Goal: Use online tool/utility

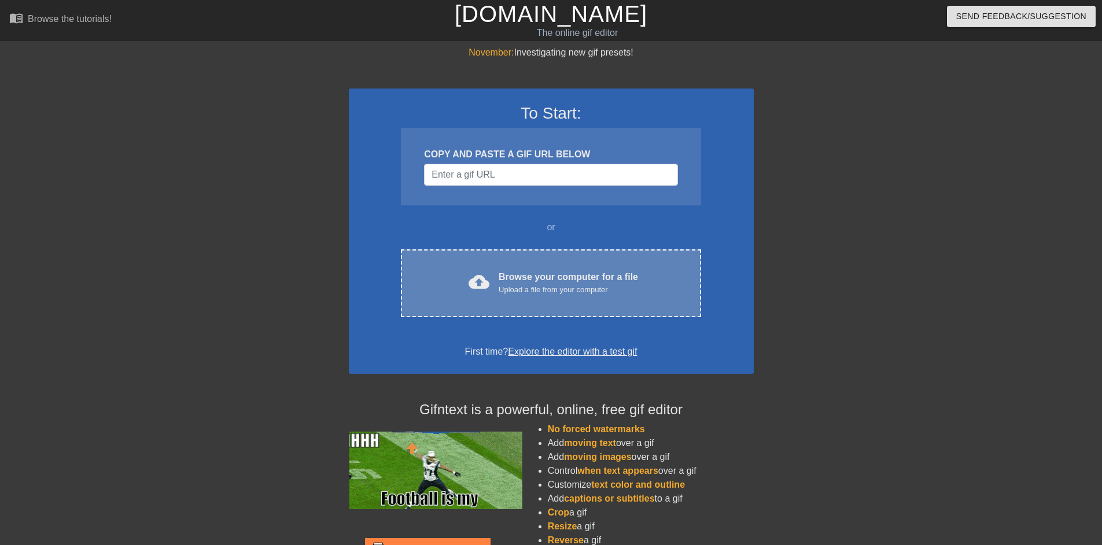
click at [515, 290] on div "Upload a file from your computer" at bounding box center [567, 290] width 139 height 12
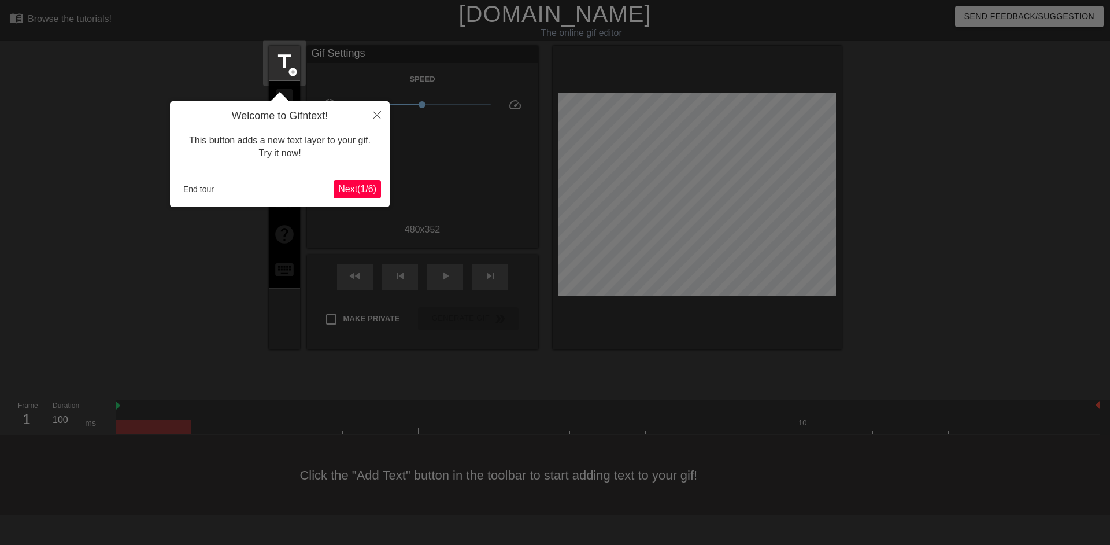
click at [361, 187] on span "Next ( 1 / 6 )" at bounding box center [357, 189] width 38 height 10
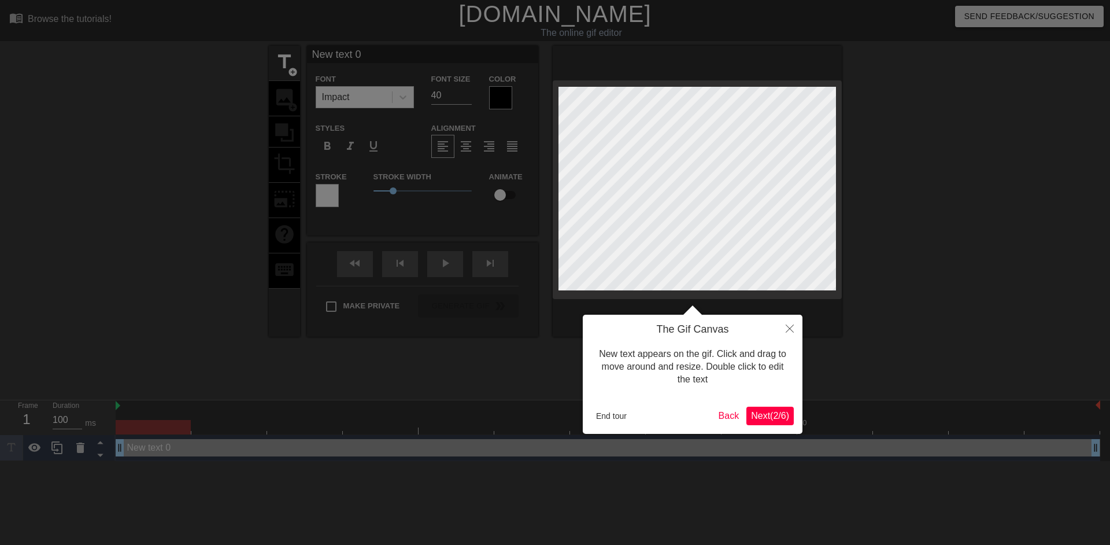
click at [751, 411] on span "Next ( 2 / 6 )" at bounding box center [770, 416] width 38 height 10
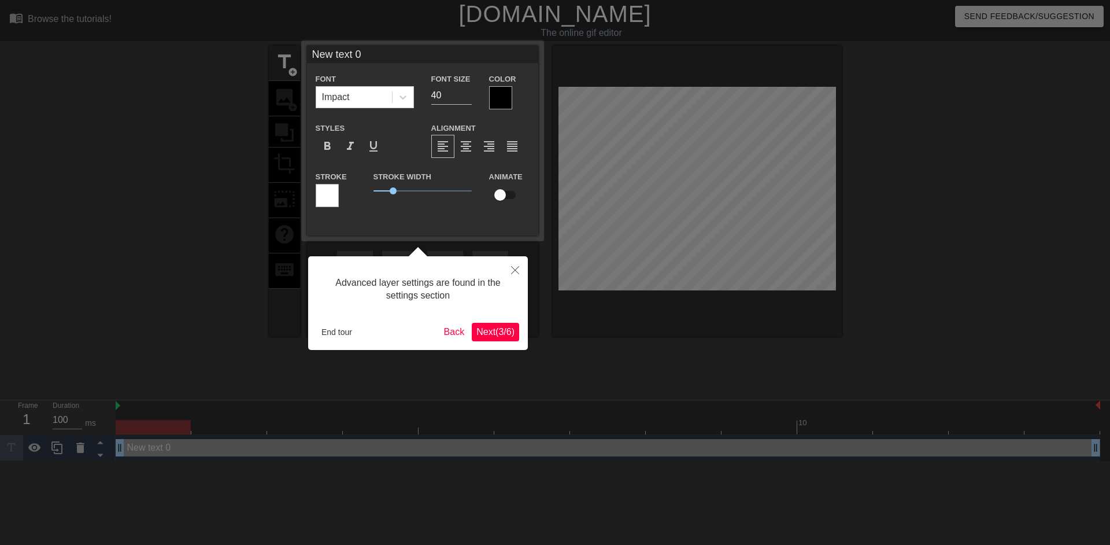
click at [500, 334] on span "Next ( 3 / 6 )" at bounding box center [496, 332] width 38 height 10
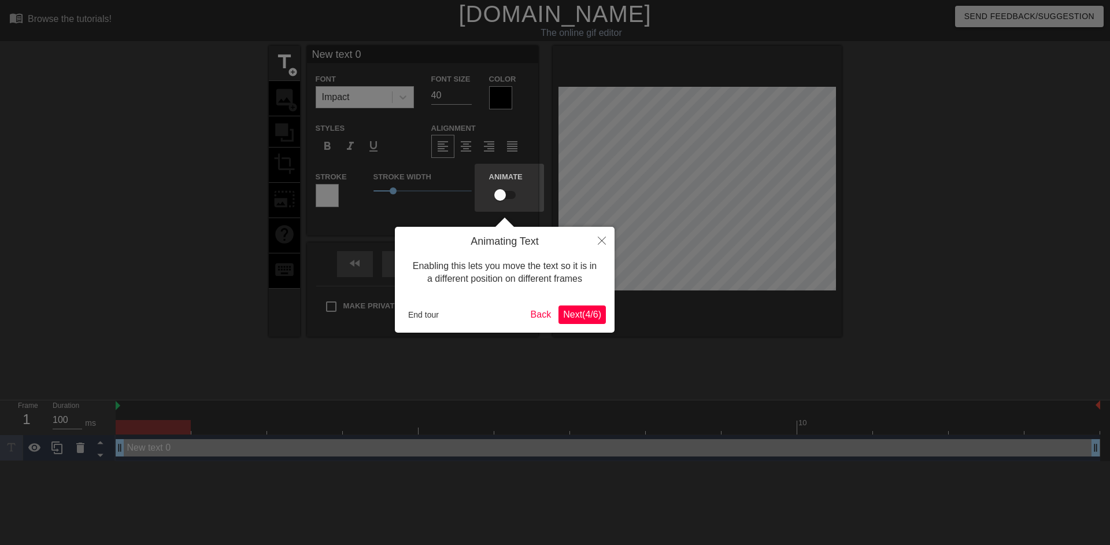
click at [597, 315] on span "Next ( 4 / 6 )" at bounding box center [582, 314] width 38 height 10
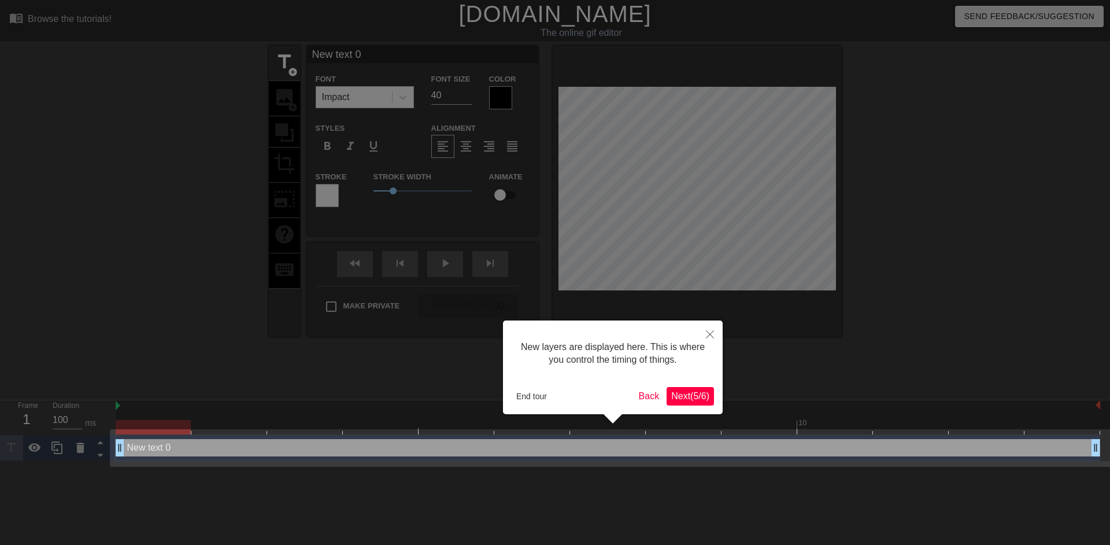
click at [697, 389] on button "Next ( 5 / 6 )" at bounding box center [690, 396] width 47 height 19
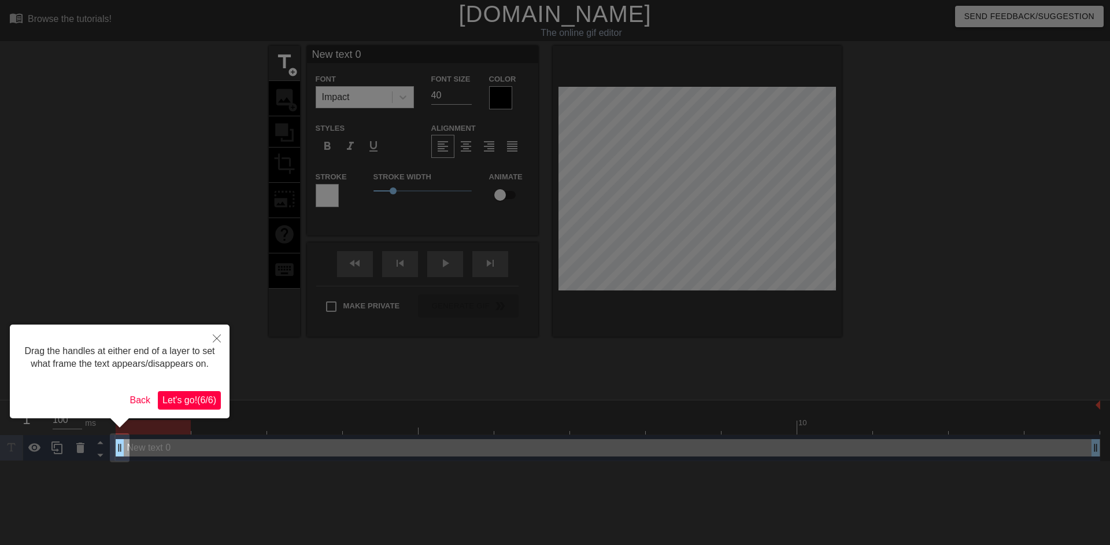
click at [174, 401] on span "Let's go! ( 6 / 6 )" at bounding box center [189, 400] width 54 height 10
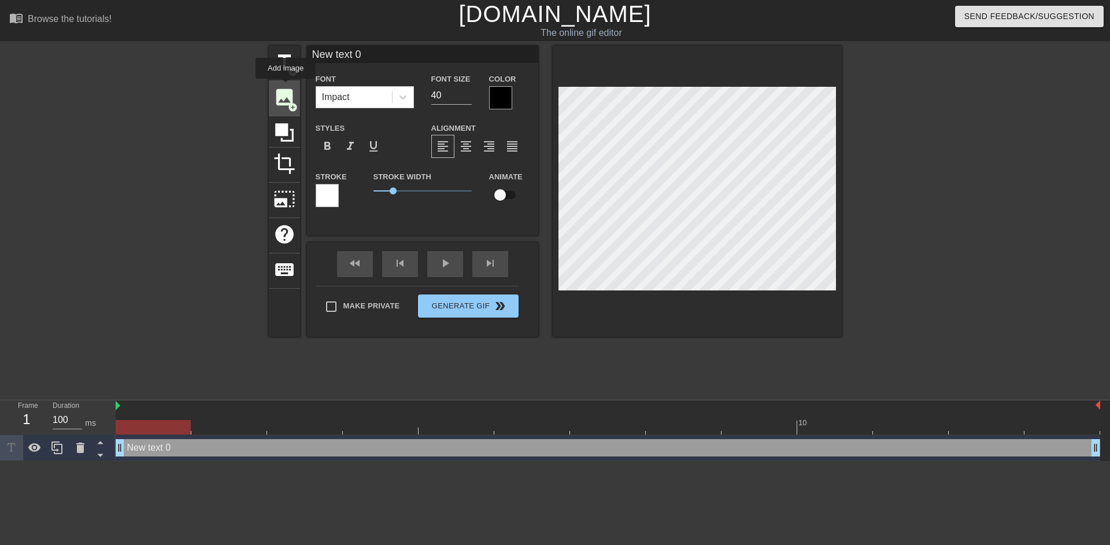
click at [286, 86] on span "image" at bounding box center [285, 97] width 22 height 22
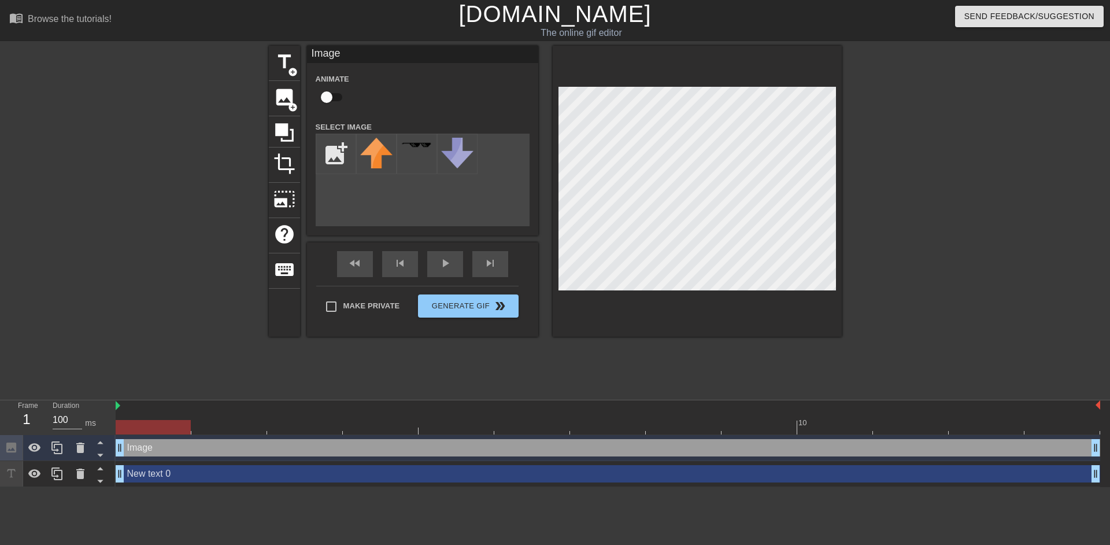
click at [946, 116] on div at bounding box center [942, 219] width 173 height 347
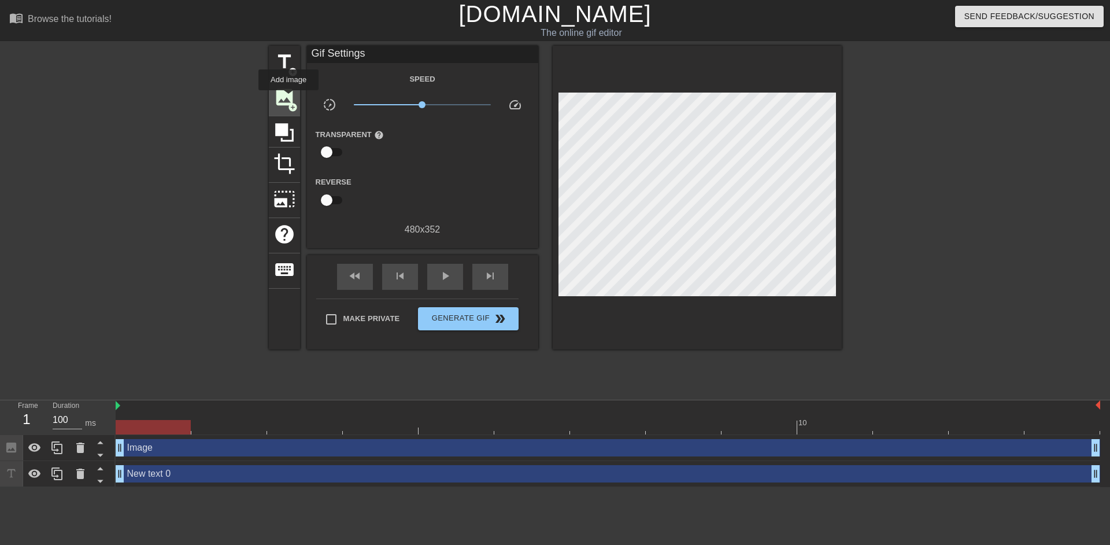
click at [289, 97] on span "image" at bounding box center [285, 97] width 22 height 22
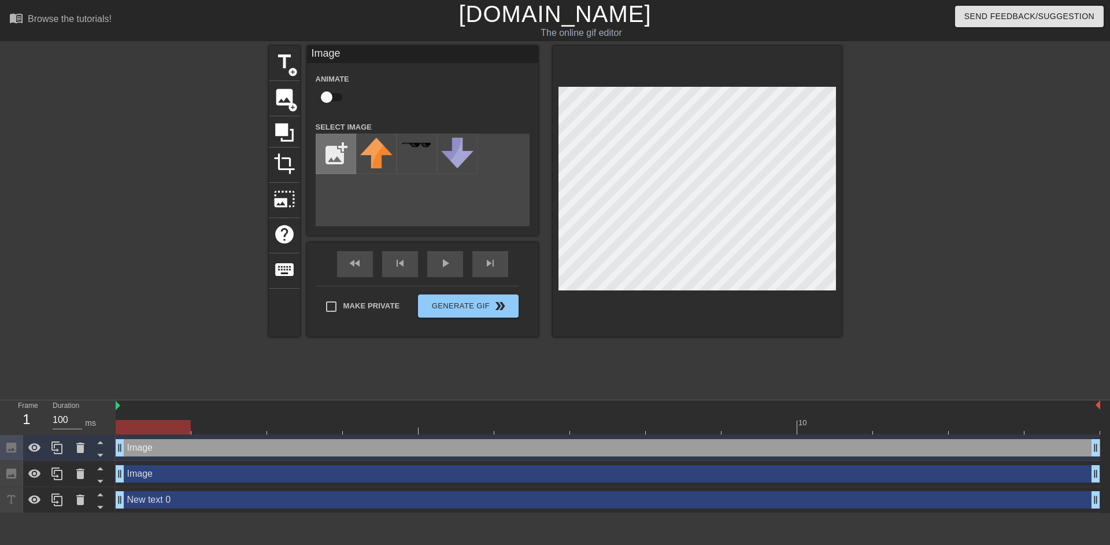
click at [338, 150] on input "file" at bounding box center [335, 153] width 39 height 39
click at [317, 154] on input "file" at bounding box center [335, 153] width 39 height 39
type input "C:\fakepath\Screenshot [DATE] 133712.png"
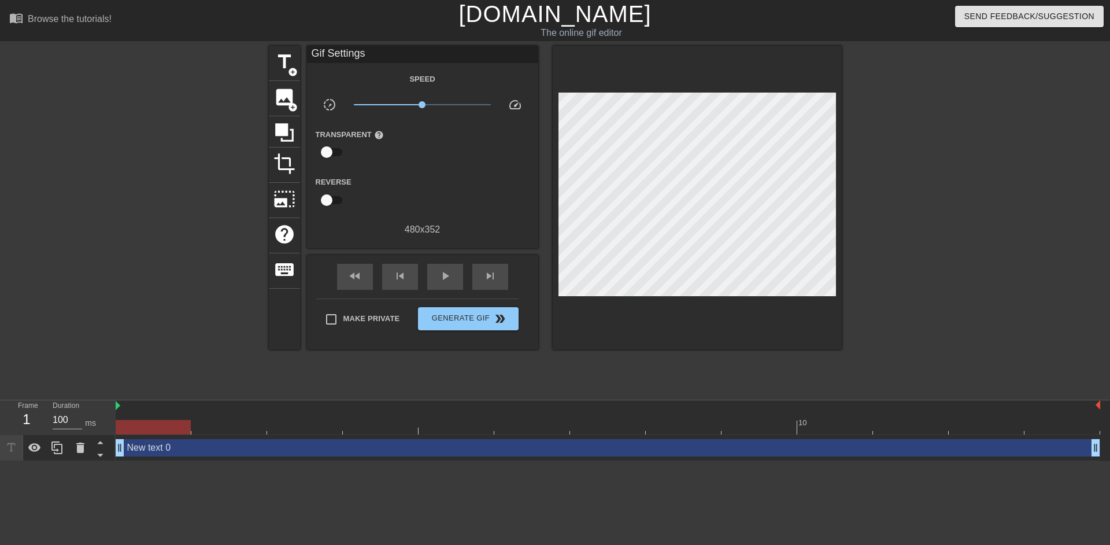
click at [496, 182] on div "Reverse" at bounding box center [422, 193] width 231 height 36
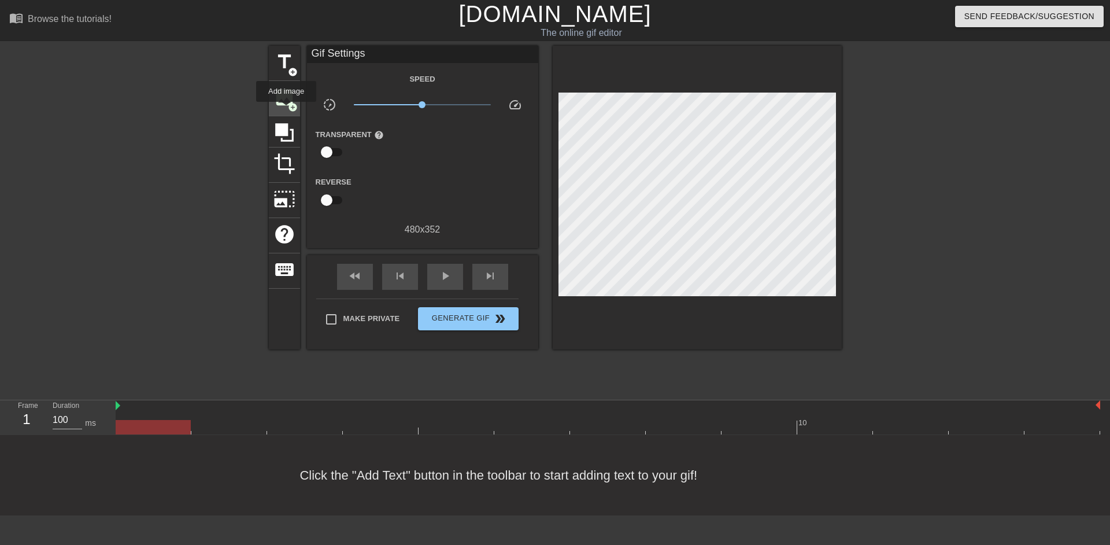
click at [286, 107] on div "image add_circle" at bounding box center [284, 98] width 31 height 35
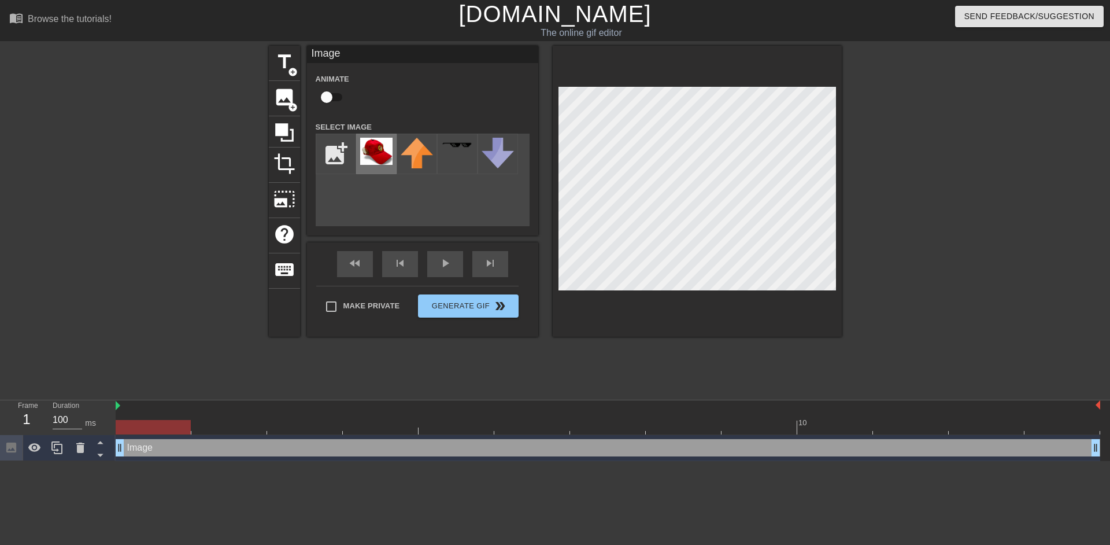
click at [391, 146] on img at bounding box center [376, 151] width 32 height 27
click at [329, 97] on input "checkbox" at bounding box center [327, 97] width 66 height 22
click at [329, 96] on input "checkbox" at bounding box center [338, 97] width 66 height 22
checkbox input "false"
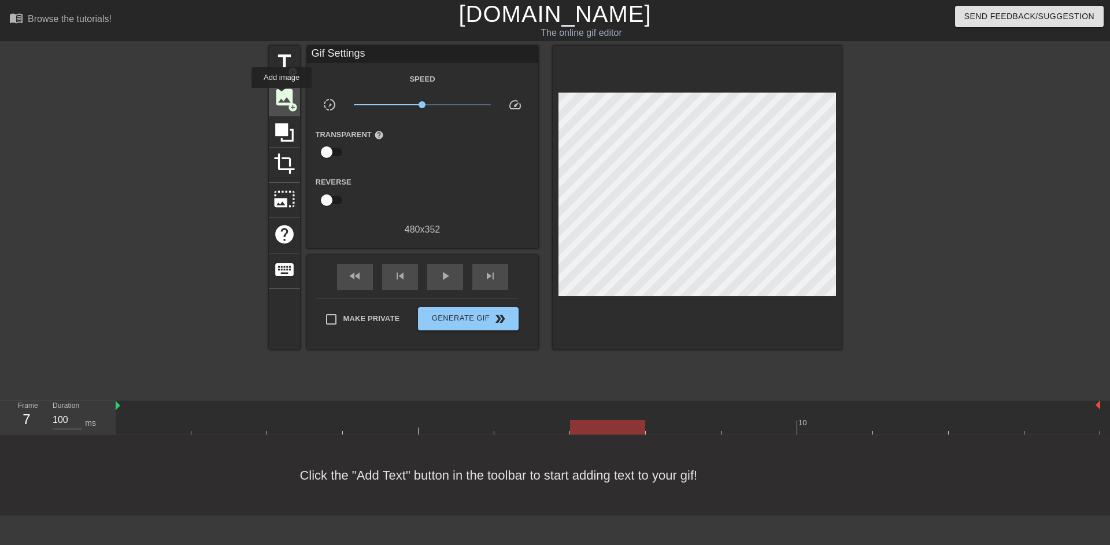
click at [278, 97] on span "image" at bounding box center [285, 97] width 22 height 22
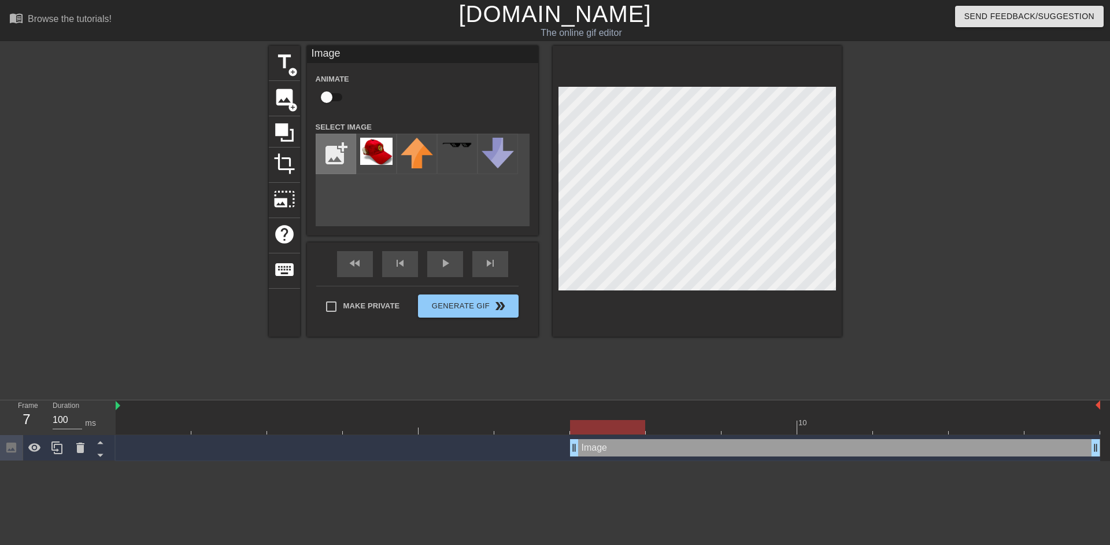
click at [340, 154] on input "file" at bounding box center [335, 153] width 39 height 39
type input "C:\fakepath\download.png"
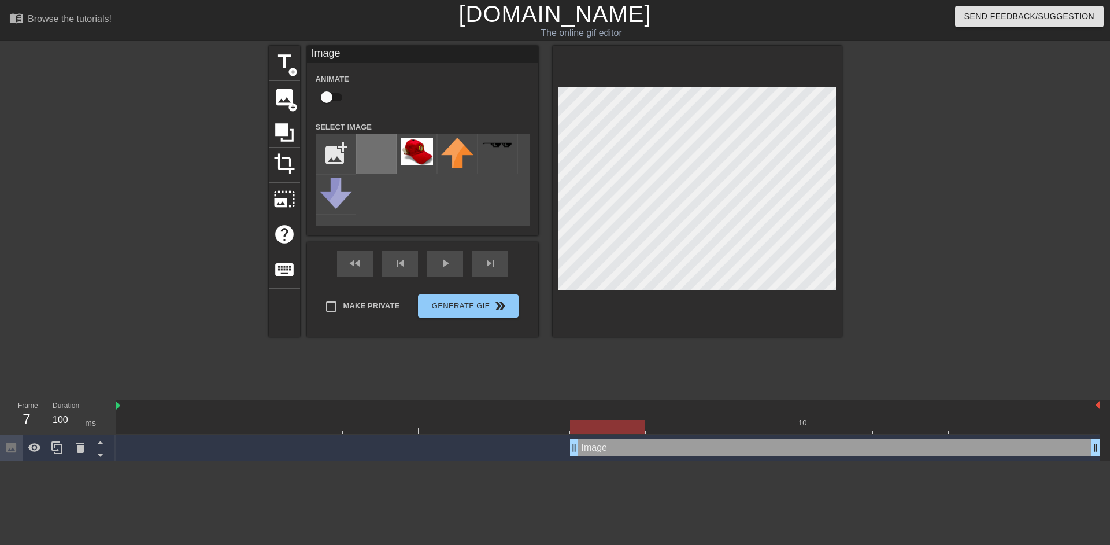
click at [378, 156] on img at bounding box center [376, 151] width 32 height 27
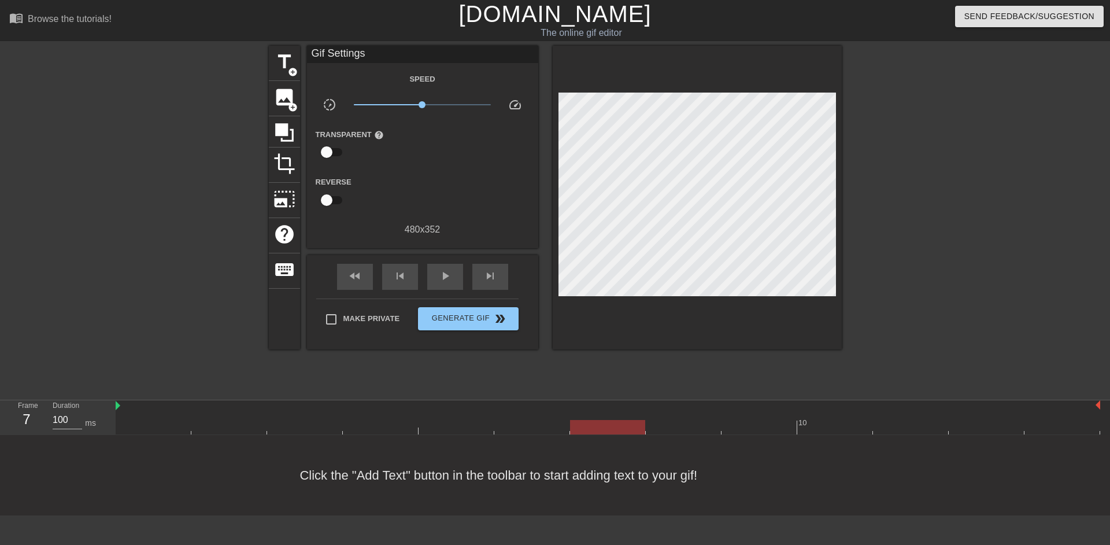
click at [301, 109] on div "title add_circle image add_circle crop photo_size_select_large help keyboard Gi…" at bounding box center [555, 198] width 573 height 304
click at [293, 102] on span "add_circle" at bounding box center [293, 107] width 10 height 10
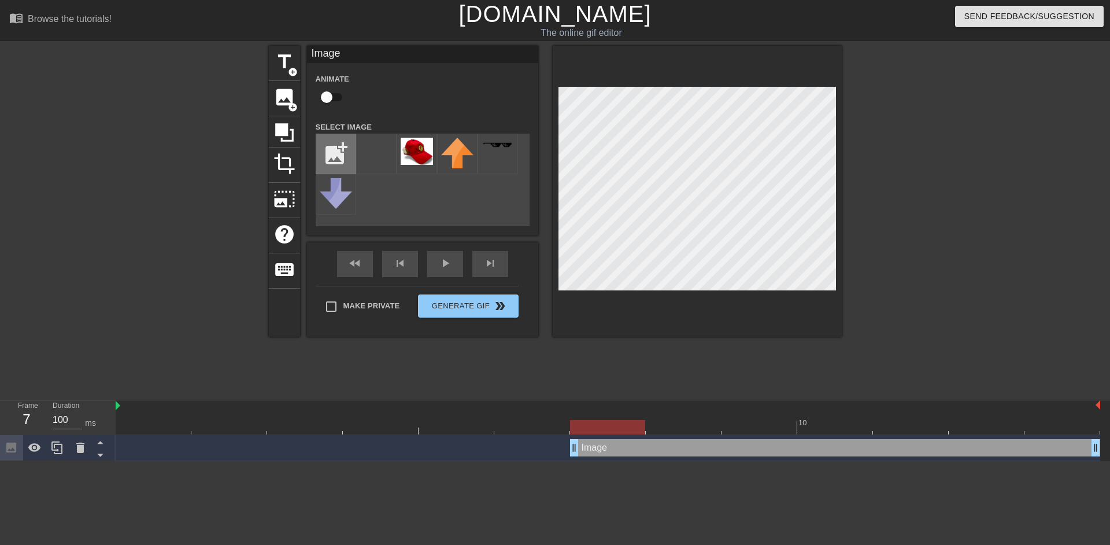
click at [342, 142] on input "file" at bounding box center [335, 153] width 39 height 39
type input "C:\fakepath\Screenshot [DATE] 133712-Picsart-BackgroundRemover.png"
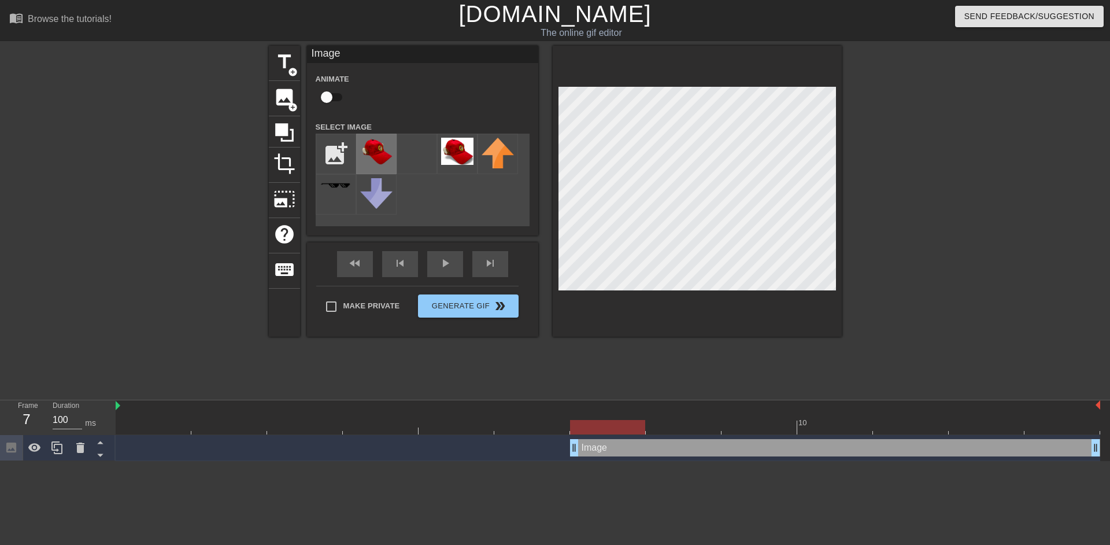
click at [383, 153] on img at bounding box center [376, 151] width 32 height 27
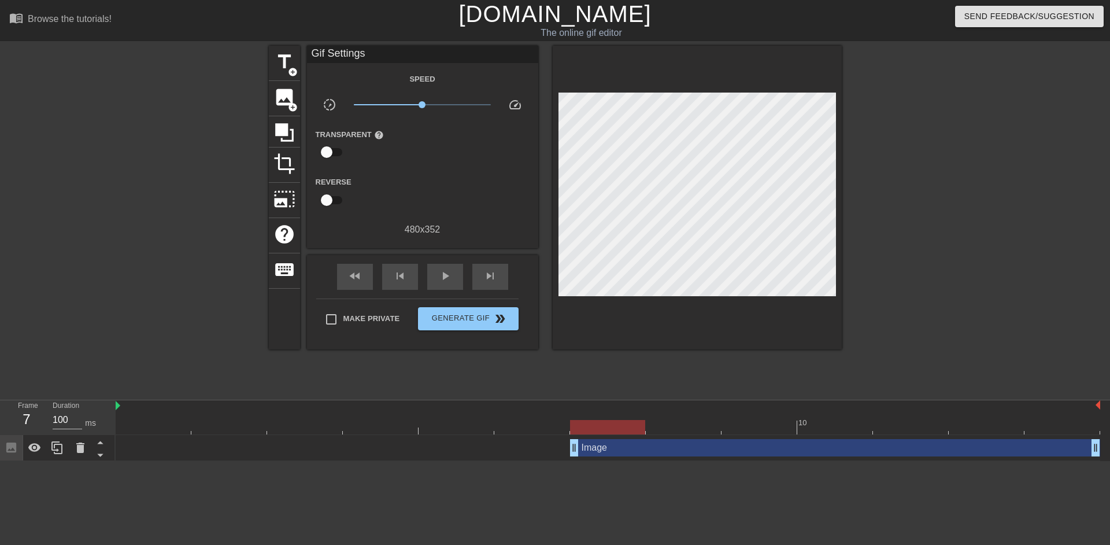
click at [913, 188] on div at bounding box center [942, 219] width 173 height 347
click at [451, 276] on span "play_arrow" at bounding box center [445, 276] width 14 height 14
click at [451, 276] on span "pause" at bounding box center [445, 276] width 14 height 14
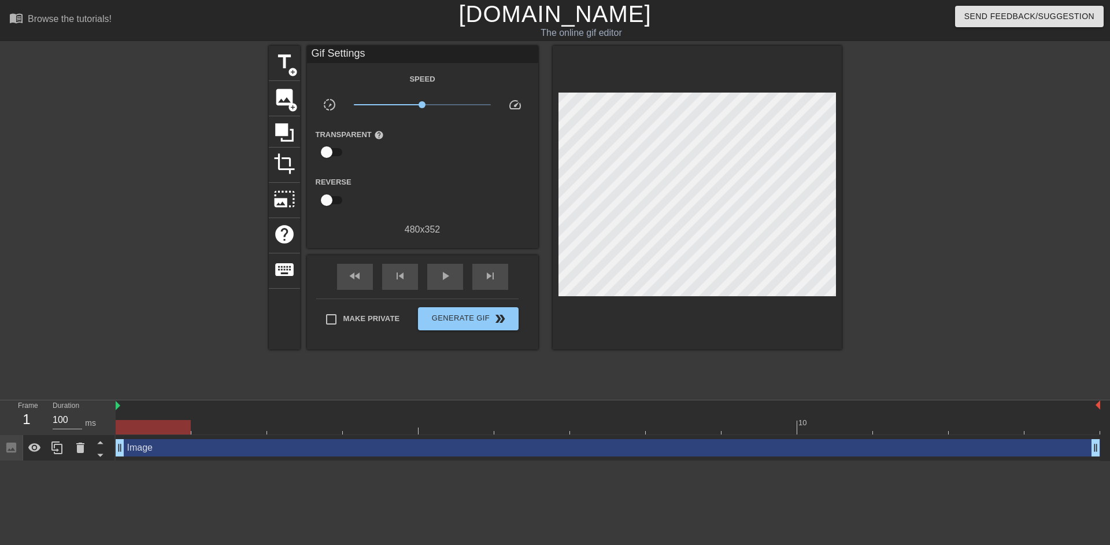
drag, startPoint x: 573, startPoint y: 448, endPoint x: 0, endPoint y: 457, distance: 572.6
click at [0, 457] on div "Frame 1 Duration 100 ms 10 Image drag_handle drag_handle" at bounding box center [555, 430] width 1110 height 61
click at [452, 289] on div "fast_rewind skip_previous play_arrow skip_next" at bounding box center [422, 276] width 189 height 43
click at [450, 283] on div "play_arrow" at bounding box center [445, 277] width 36 height 26
click at [449, 274] on span "pause" at bounding box center [445, 276] width 14 height 14
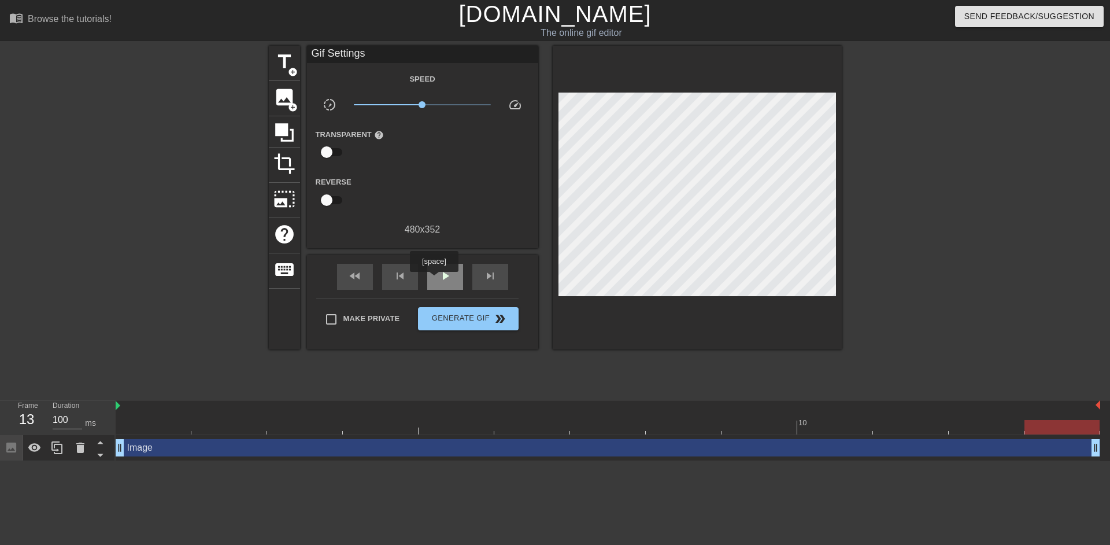
click at [434, 280] on div "play_arrow" at bounding box center [445, 277] width 36 height 26
click at [434, 280] on div "pause" at bounding box center [445, 277] width 36 height 26
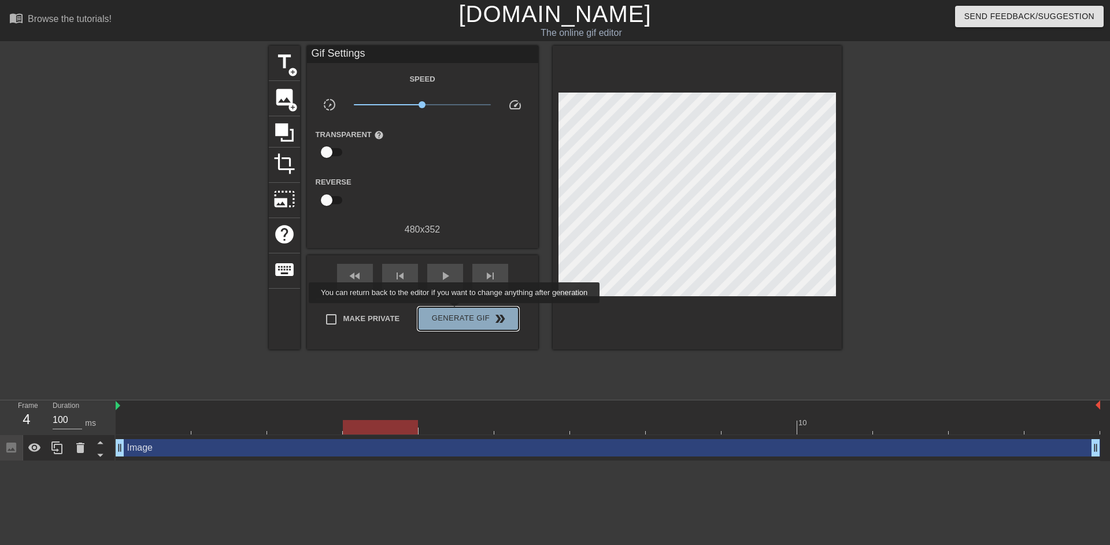
click at [456, 312] on span "Generate Gif double_arrow" at bounding box center [468, 319] width 91 height 14
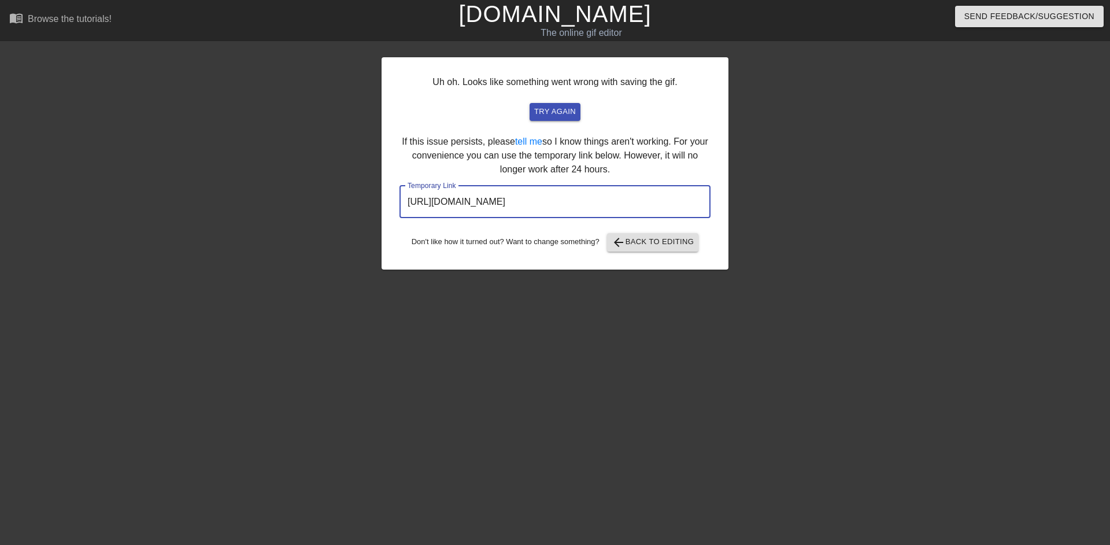
click at [580, 202] on input "[URL][DOMAIN_NAME]" at bounding box center [555, 202] width 311 height 32
click at [580, 203] on input "[URL][DOMAIN_NAME]" at bounding box center [555, 202] width 311 height 32
click at [567, 113] on span "try again" at bounding box center [555, 111] width 42 height 13
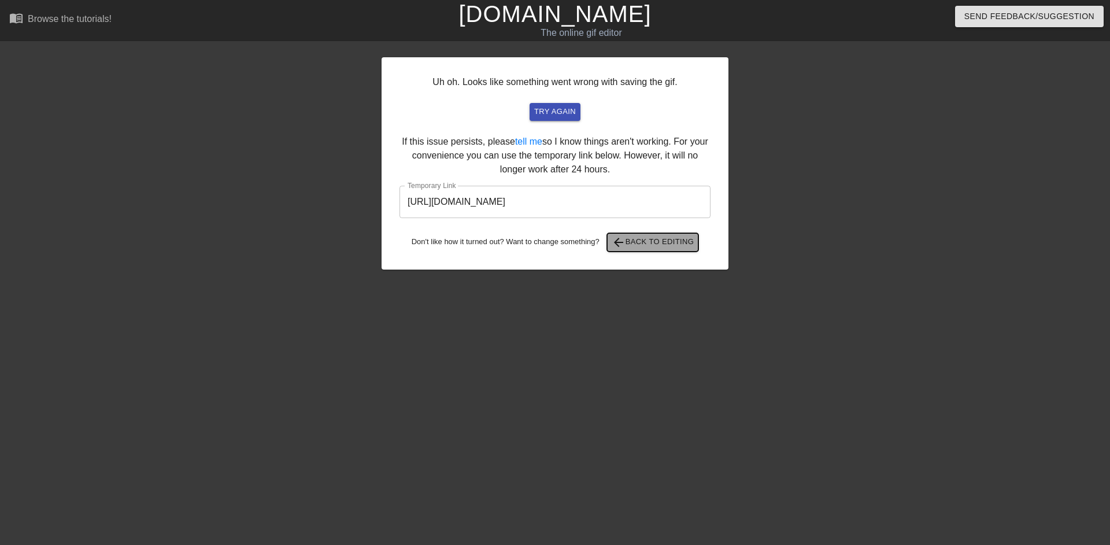
click at [668, 239] on span "arrow_back Back to Editing" at bounding box center [653, 242] width 83 height 14
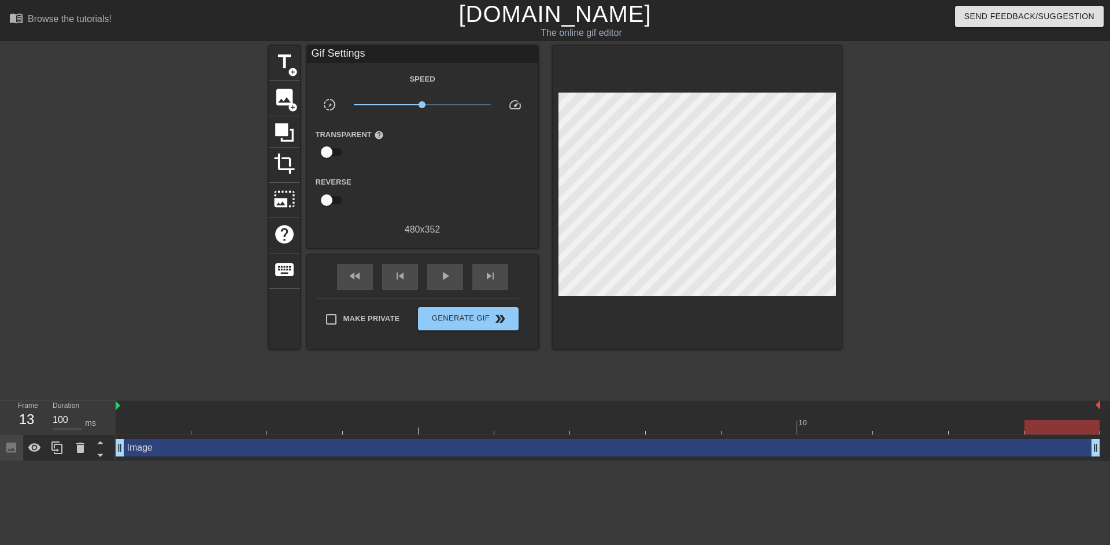
drag, startPoint x: 668, startPoint y: 239, endPoint x: 1007, endPoint y: 162, distance: 347.6
click at [1009, 162] on div at bounding box center [942, 219] width 173 height 347
click at [430, 274] on div "play_arrow" at bounding box center [445, 277] width 36 height 26
click at [438, 280] on span "pause" at bounding box center [445, 276] width 14 height 14
click at [438, 280] on span "play_arrow" at bounding box center [445, 276] width 14 height 14
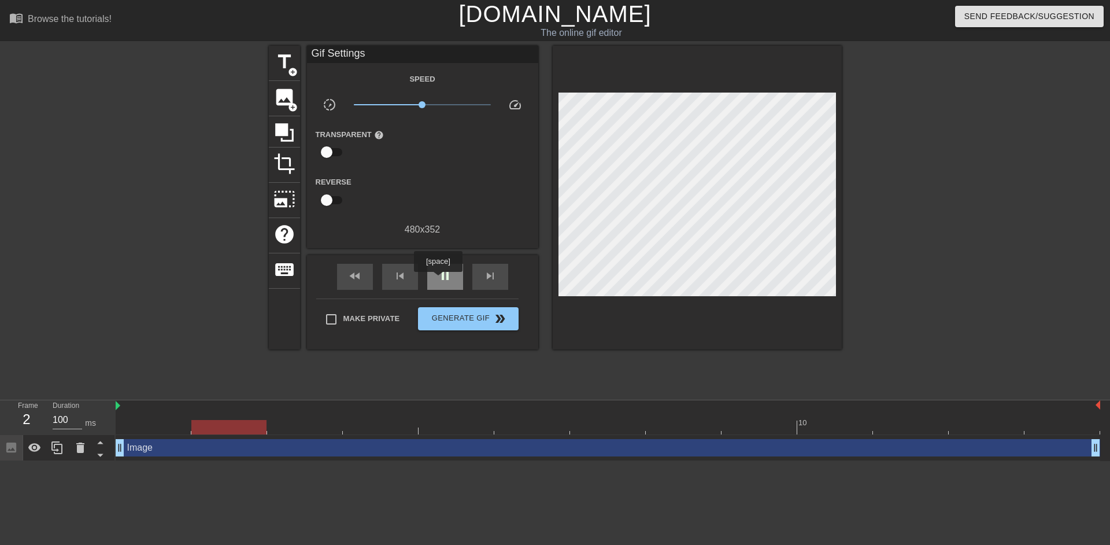
click at [438, 280] on span "pause" at bounding box center [445, 276] width 14 height 14
click at [908, 299] on div at bounding box center [942, 219] width 173 height 347
click at [442, 269] on span "play_arrow" at bounding box center [445, 276] width 14 height 14
click at [443, 269] on span "pause" at bounding box center [445, 276] width 14 height 14
click at [931, 71] on div at bounding box center [942, 219] width 173 height 347
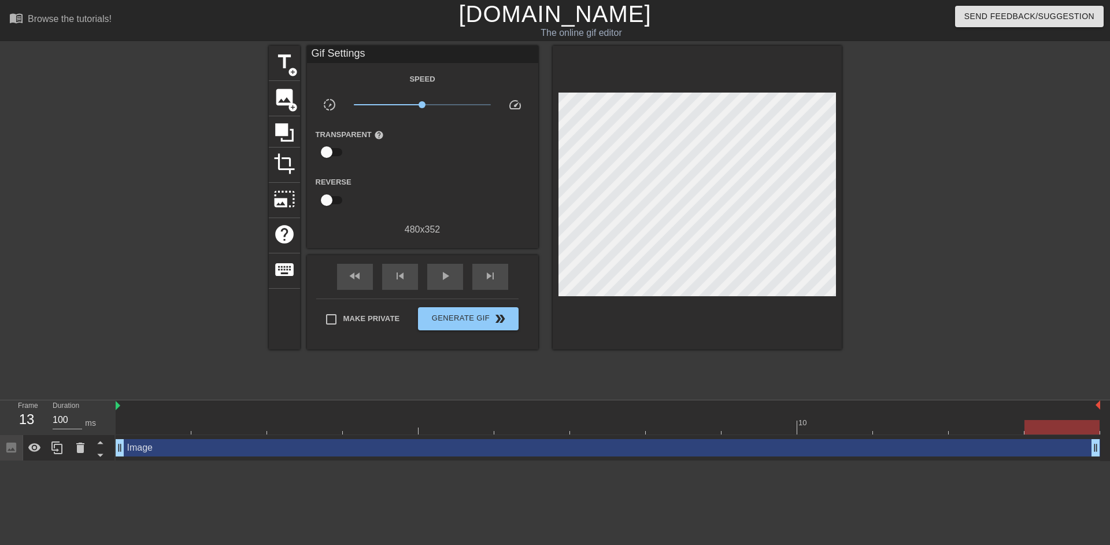
click at [943, 61] on div at bounding box center [942, 219] width 173 height 347
click at [437, 276] on div "play_arrow" at bounding box center [445, 277] width 36 height 26
click at [440, 286] on div "pause" at bounding box center [445, 277] width 36 height 26
drag, startPoint x: 131, startPoint y: 456, endPoint x: 350, endPoint y: 482, distance: 220.7
click at [327, 461] on html "menu_book Browse the tutorials! [DOMAIN_NAME] The online gif editor Send Feedba…" at bounding box center [555, 230] width 1110 height 461
